Goal: Task Accomplishment & Management: Manage account settings

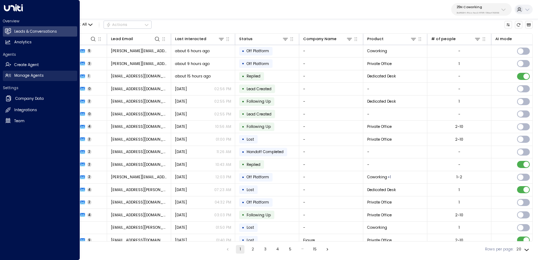
click at [25, 78] on h2 "Manage Agents" at bounding box center [29, 76] width 30 height 6
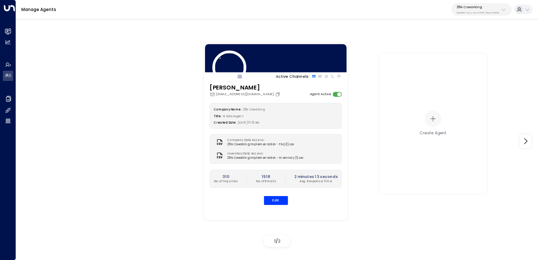
click at [503, 10] on icon at bounding box center [503, 10] width 6 height 6
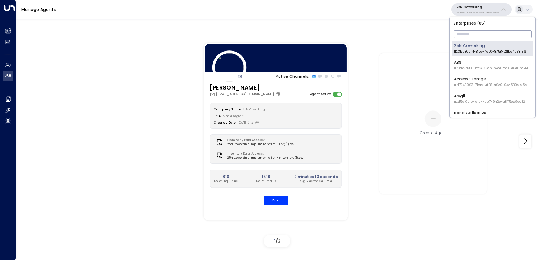
click at [484, 38] on input "text" at bounding box center [492, 33] width 78 height 11
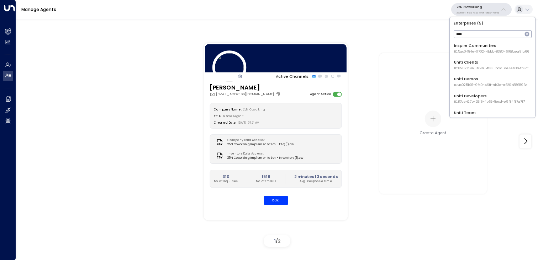
type input "*****"
click at [487, 94] on div "Uniti Developers ID: 87de427b-52f6-4b62-8ecd-e9f84f87a7f7" at bounding box center [489, 99] width 71 height 11
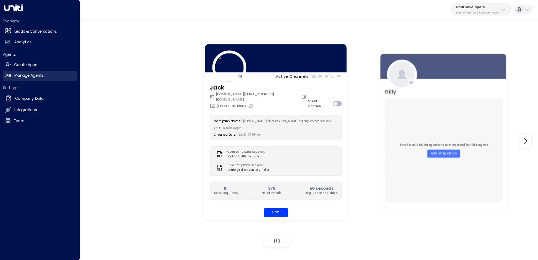
click at [30, 73] on h2 "Manage Agents" at bounding box center [29, 76] width 30 height 6
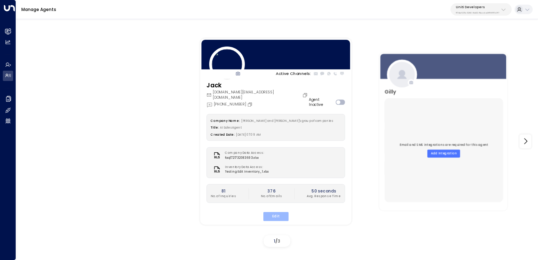
click at [271, 212] on button "Edit" at bounding box center [275, 216] width 25 height 9
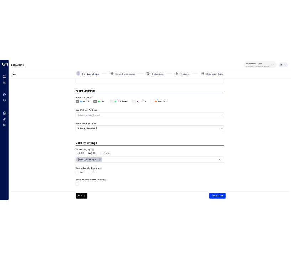
scroll to position [122, 0]
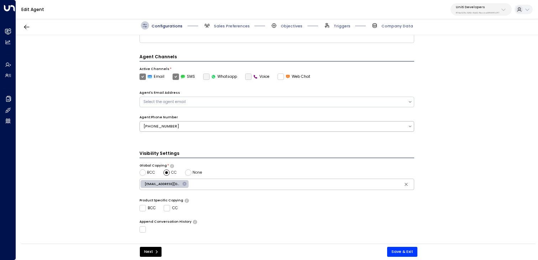
click at [281, 124] on div "[PHONE_NUMBER]" at bounding box center [273, 127] width 261 height 6
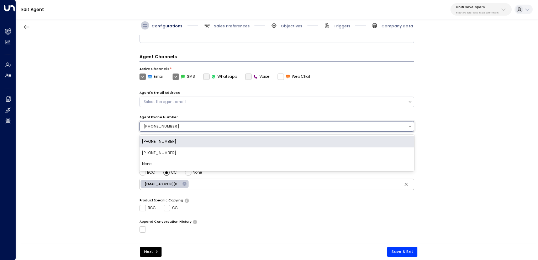
click at [263, 164] on div "None" at bounding box center [276, 164] width 275 height 11
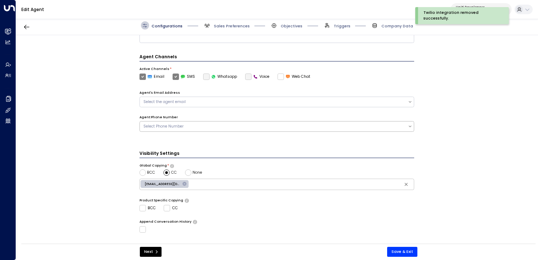
click at [265, 125] on div "Select Phone Number" at bounding box center [273, 127] width 261 height 6
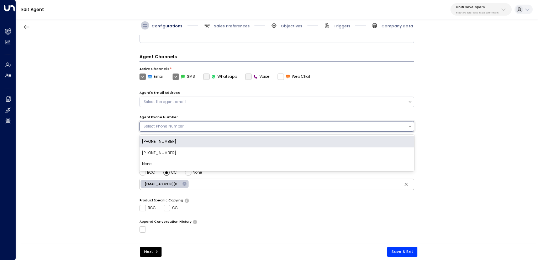
click at [249, 138] on div "[PHONE_NUMBER]" at bounding box center [276, 141] width 275 height 11
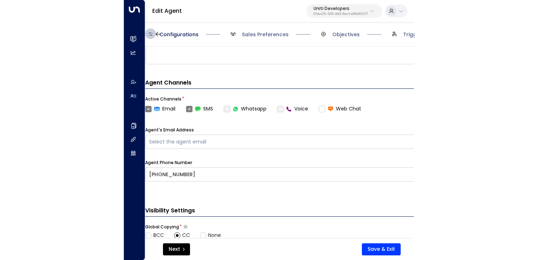
scroll to position [160, 0]
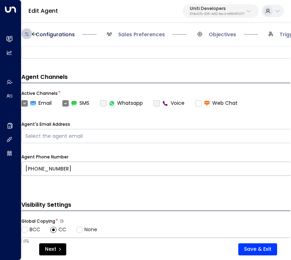
click at [151, 164] on div "[PHONE_NUMBER]" at bounding box center [204, 169] width 366 height 14
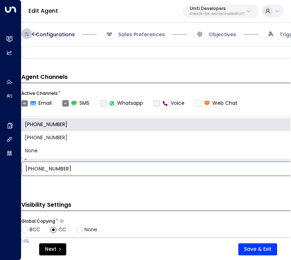
click at [151, 164] on div "[PHONE_NUMBER]" at bounding box center [204, 169] width 366 height 14
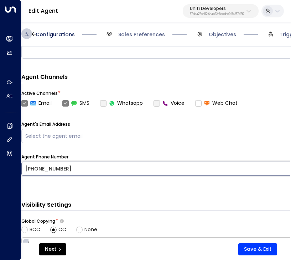
click at [145, 164] on div "[PHONE_NUMBER]" at bounding box center [204, 169] width 366 height 14
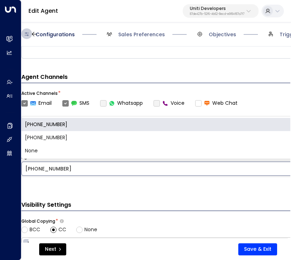
click at [141, 148] on div "None" at bounding box center [204, 150] width 366 height 13
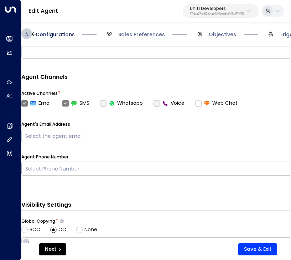
click at [140, 166] on div "Select Phone Number" at bounding box center [200, 168] width 350 height 7
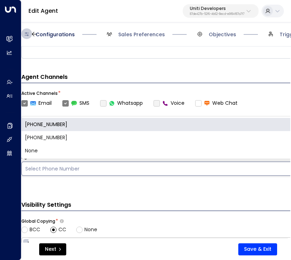
click at [144, 124] on div "[PHONE_NUMBER]" at bounding box center [204, 124] width 366 height 13
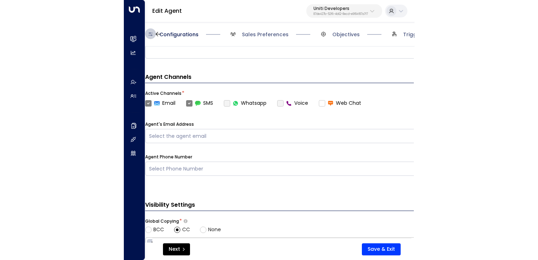
scroll to position [153, 0]
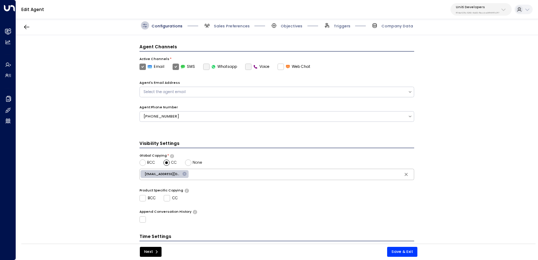
scroll to position [139, 0]
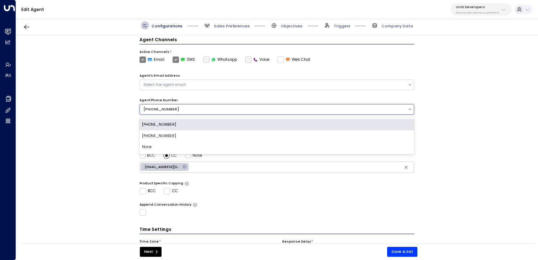
click at [298, 111] on div "[PHONE_NUMBER]" at bounding box center [273, 110] width 261 height 6
click at [281, 138] on div "[PHONE_NUMBER]" at bounding box center [276, 135] width 275 height 11
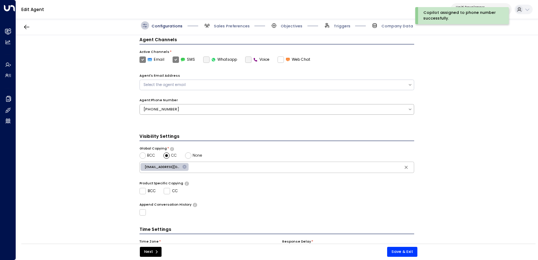
click at [284, 109] on div "[PHONE_NUMBER]" at bounding box center [273, 110] width 261 height 6
click at [457, 117] on div "**********" at bounding box center [276, 141] width 521 height 212
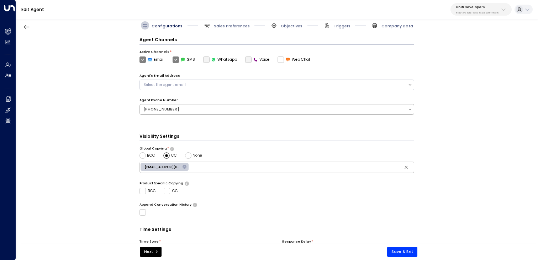
click at [294, 108] on div "[PHONE_NUMBER]" at bounding box center [273, 110] width 261 height 6
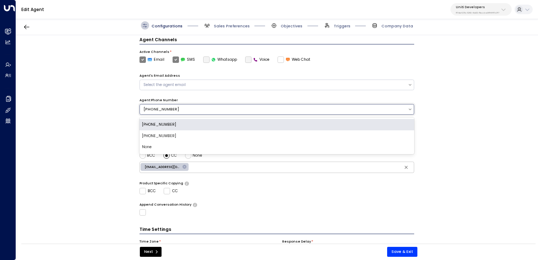
click at [283, 136] on div "[PHONE_NUMBER]" at bounding box center [276, 135] width 275 height 11
